Goal: Go to known website: Access a specific website the user already knows

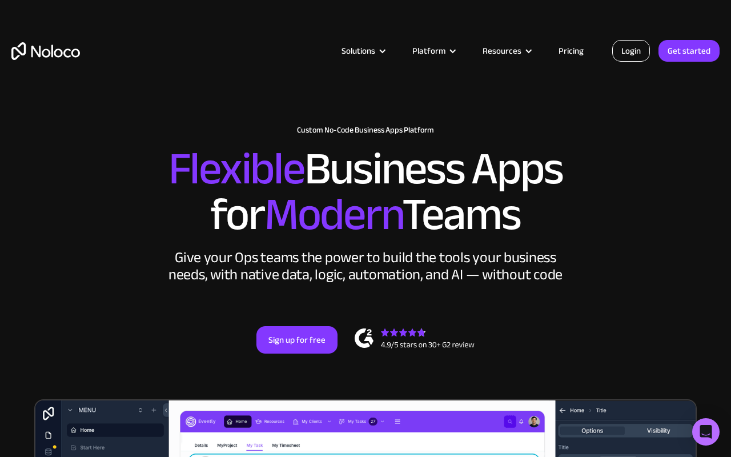
click at [628, 45] on link "Login" at bounding box center [631, 51] width 38 height 22
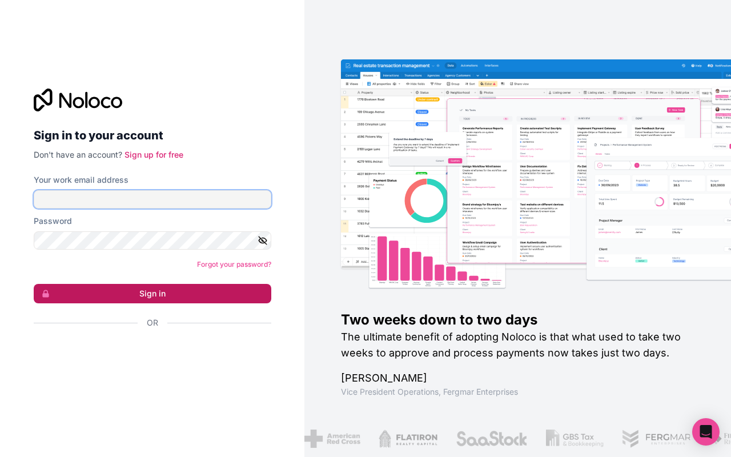
type input "loic.tanier@gmail.com"
click at [144, 291] on button "Sign in" at bounding box center [153, 293] width 238 height 19
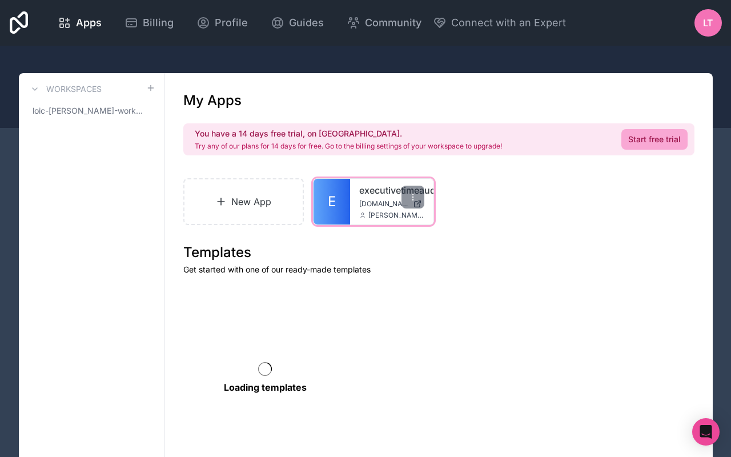
click at [331, 199] on span "E" at bounding box center [332, 201] width 8 height 18
